Goal: Register for event/course

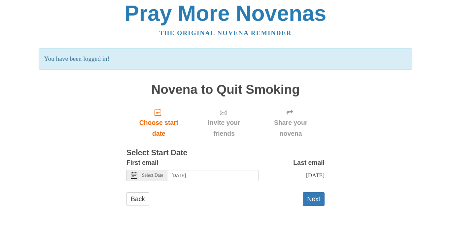
scroll to position [9, 0]
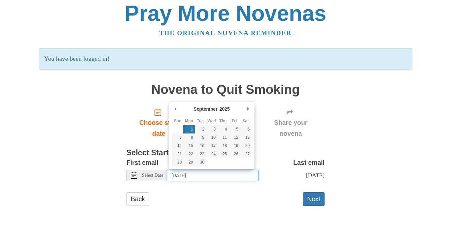
click at [234, 170] on input "[DATE]" at bounding box center [212, 175] width 91 height 11
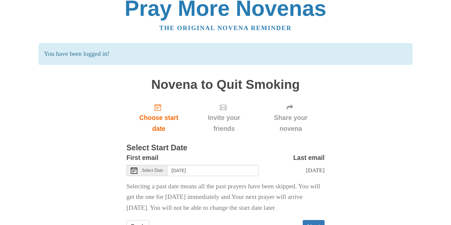
click at [224, 149] on h3 "Select Start Date" at bounding box center [225, 148] width 198 height 9
click at [218, 158] on div "First email Select Date [DATE]" at bounding box center [192, 164] width 132 height 24
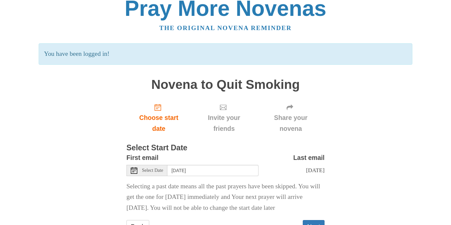
click at [218, 158] on div "First email Select Date [DATE]" at bounding box center [192, 164] width 132 height 24
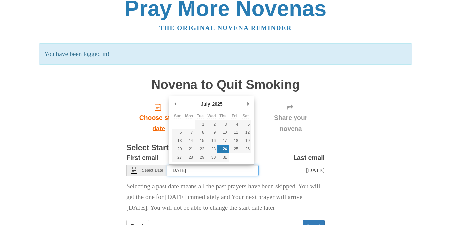
click at [217, 169] on input "[DATE]" at bounding box center [212, 170] width 91 height 11
type input "[DATE]"
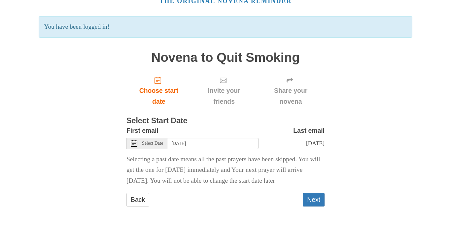
scroll to position [36, 0]
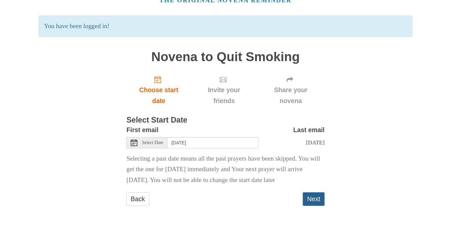
click at [315, 199] on button "Next" at bounding box center [314, 199] width 22 height 14
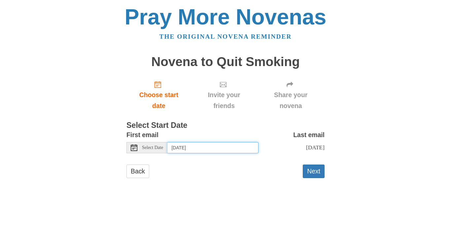
click at [225, 145] on input "Monday, September 1st" at bounding box center [212, 147] width 91 height 11
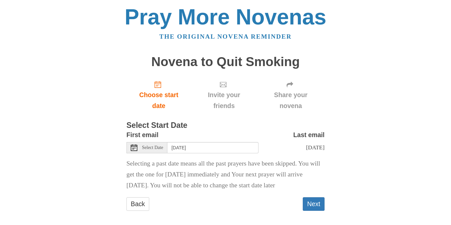
click at [227, 216] on div "Back Next" at bounding box center [225, 207] width 198 height 20
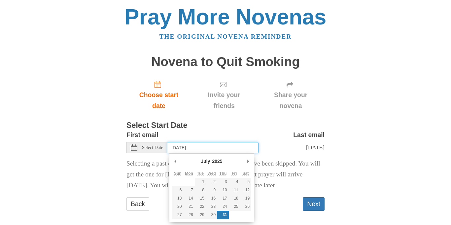
click at [220, 145] on input "[DATE]" at bounding box center [212, 147] width 91 height 11
click at [170, 170] on div "October January February March April May June July August September October Nov…" at bounding box center [211, 187] width 85 height 69
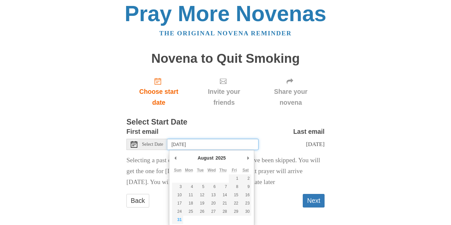
scroll to position [5, 0]
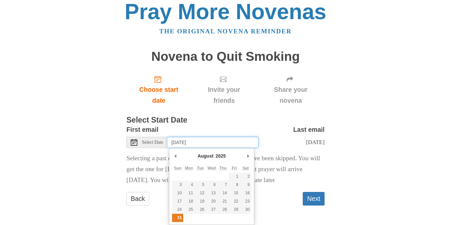
type input "Sunday, August 31st"
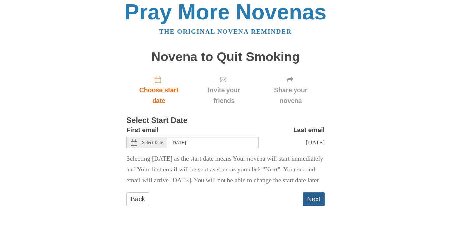
click at [310, 206] on button "Next" at bounding box center [314, 199] width 22 height 14
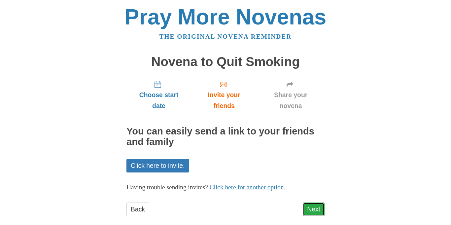
click at [310, 213] on link "Next" at bounding box center [314, 209] width 22 height 14
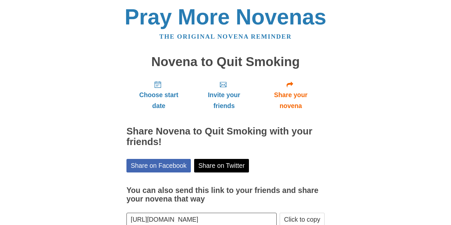
click at [310, 213] on button "Click to copy" at bounding box center [302, 220] width 45 height 14
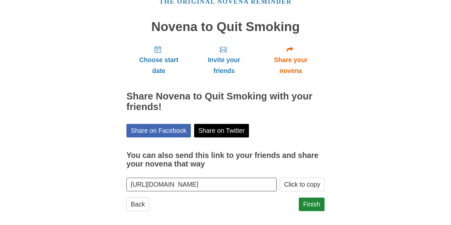
scroll to position [34, 0]
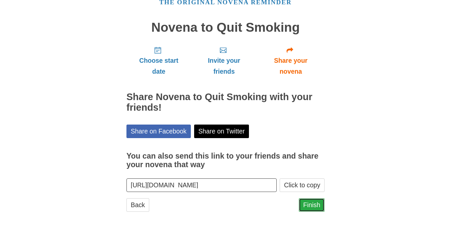
click at [311, 207] on link "Finish" at bounding box center [312, 205] width 26 height 14
